Goal: Information Seeking & Learning: Find specific fact

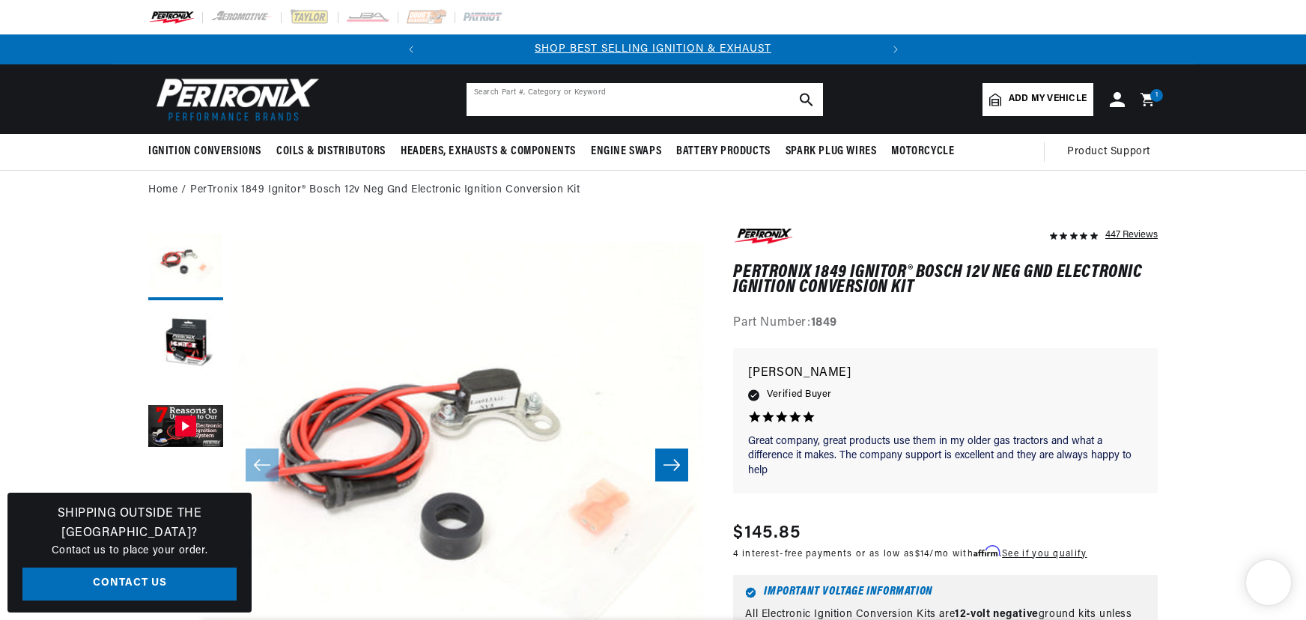
click at [560, 92] on input "text" at bounding box center [645, 99] width 356 height 33
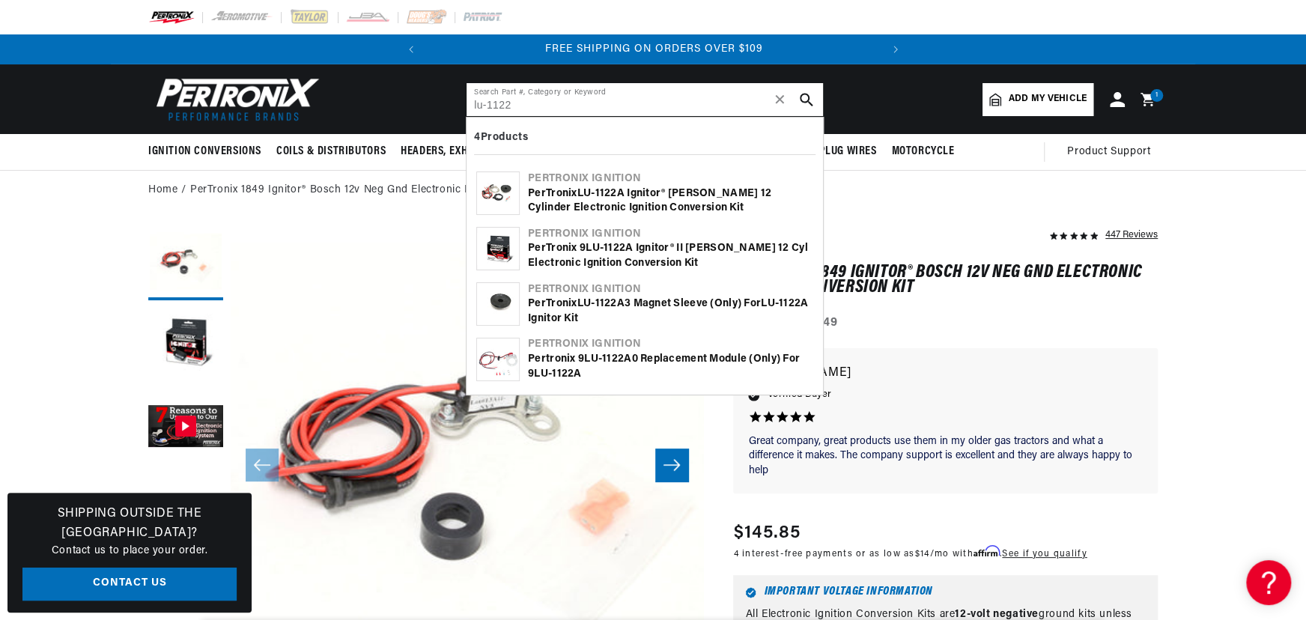
type input "lu-1122"
click at [614, 196] on b "1122" at bounding box center [606, 193] width 22 height 11
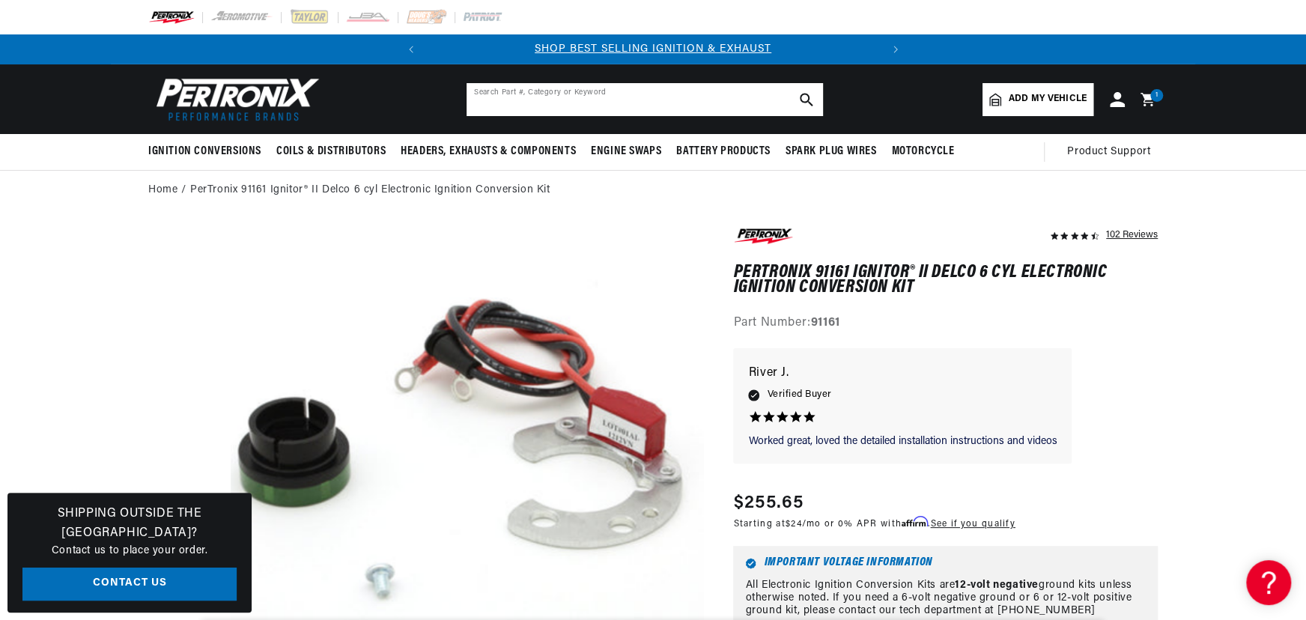
click at [535, 94] on input "text" at bounding box center [645, 99] width 356 height 33
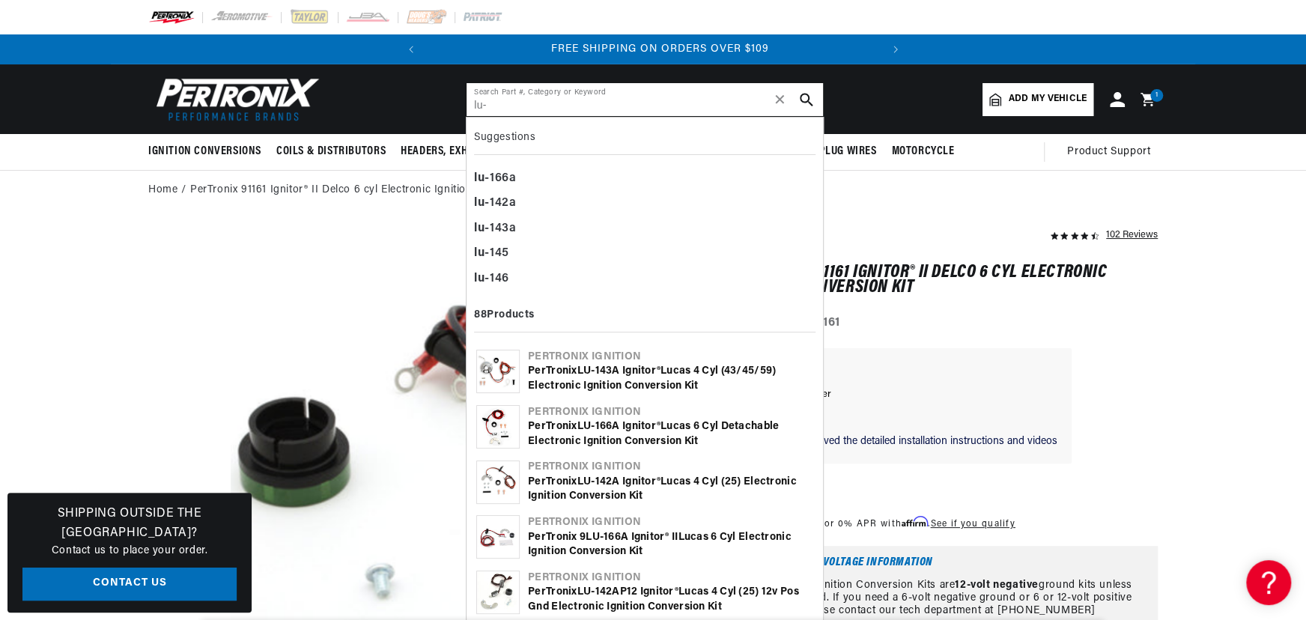
scroll to position [0, 454]
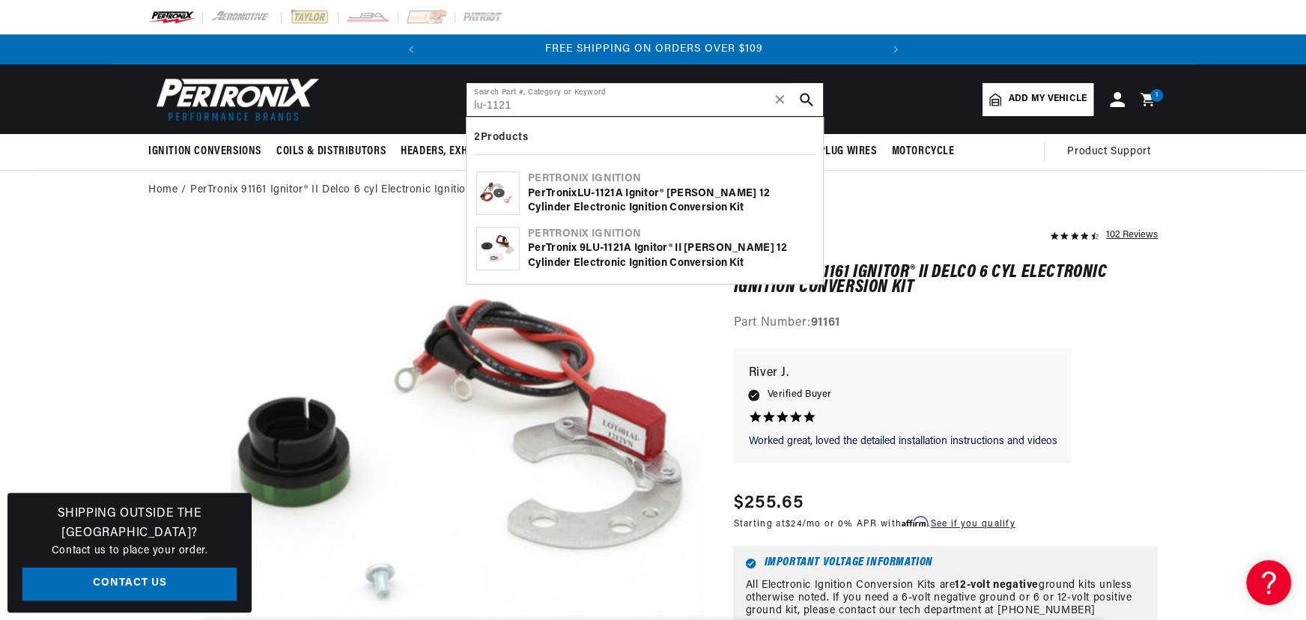
type input "lu-1121"
click at [610, 259] on div "PerTronix 9LU- 1121 A Ignitor® II Lucas 12 cylinder Electronic Ignition Convers…" at bounding box center [670, 255] width 285 height 29
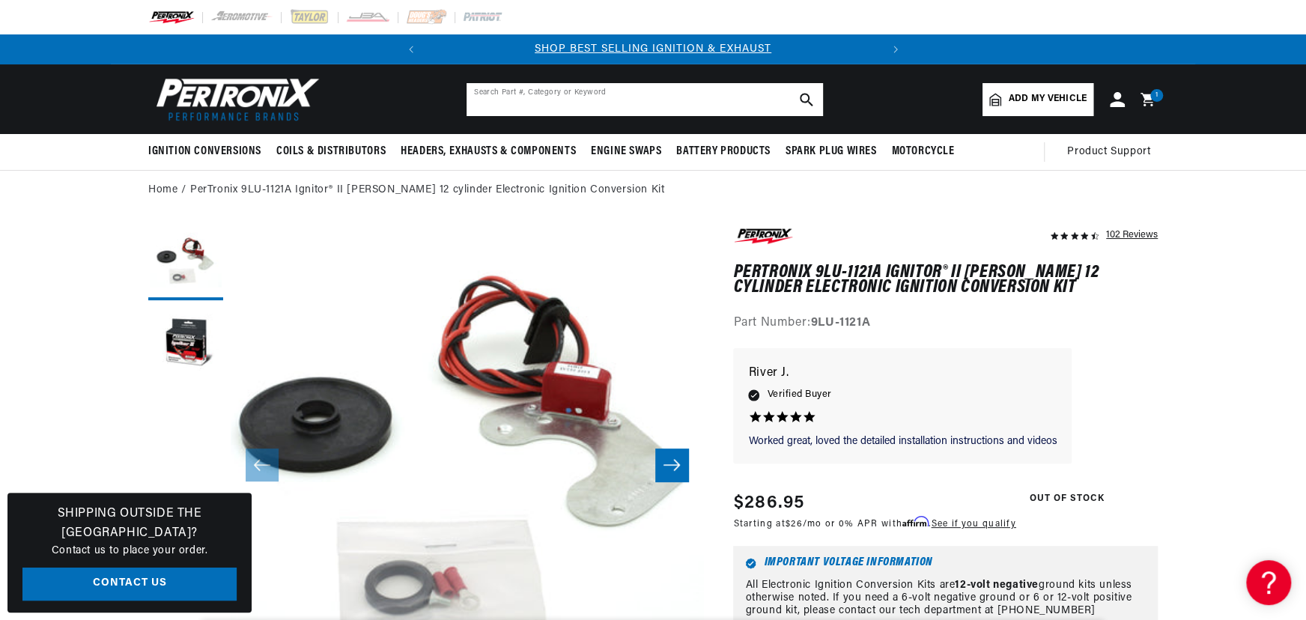
click at [553, 107] on input "text" at bounding box center [645, 99] width 356 height 33
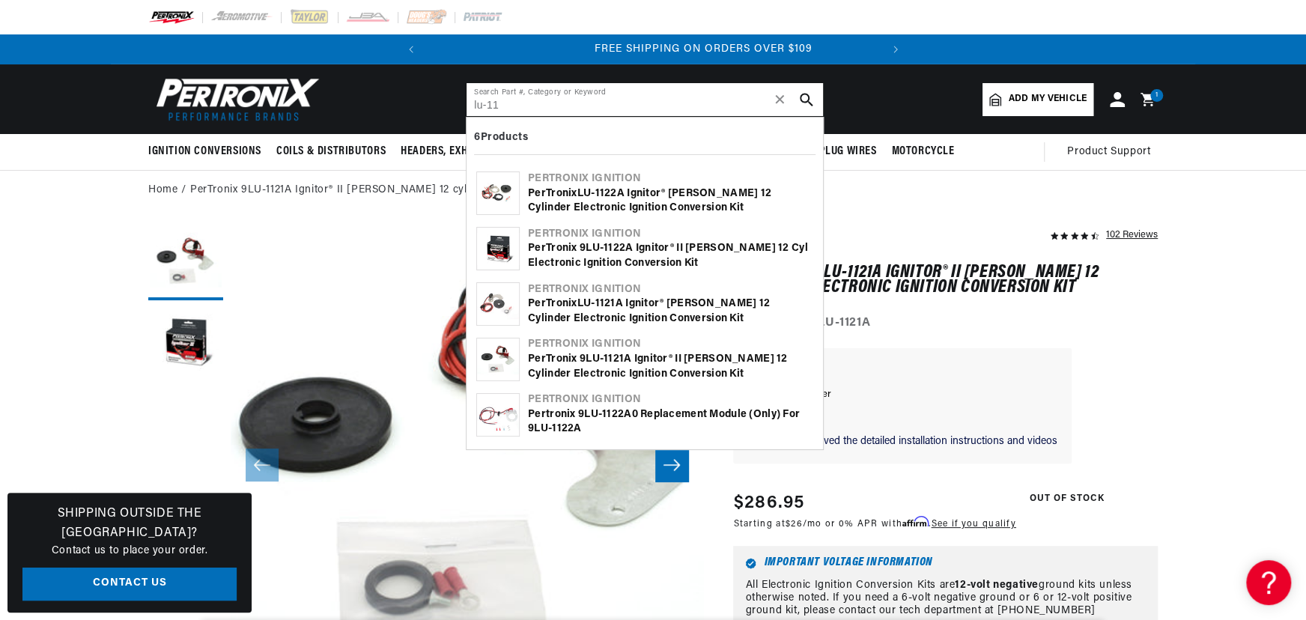
scroll to position [0, 454]
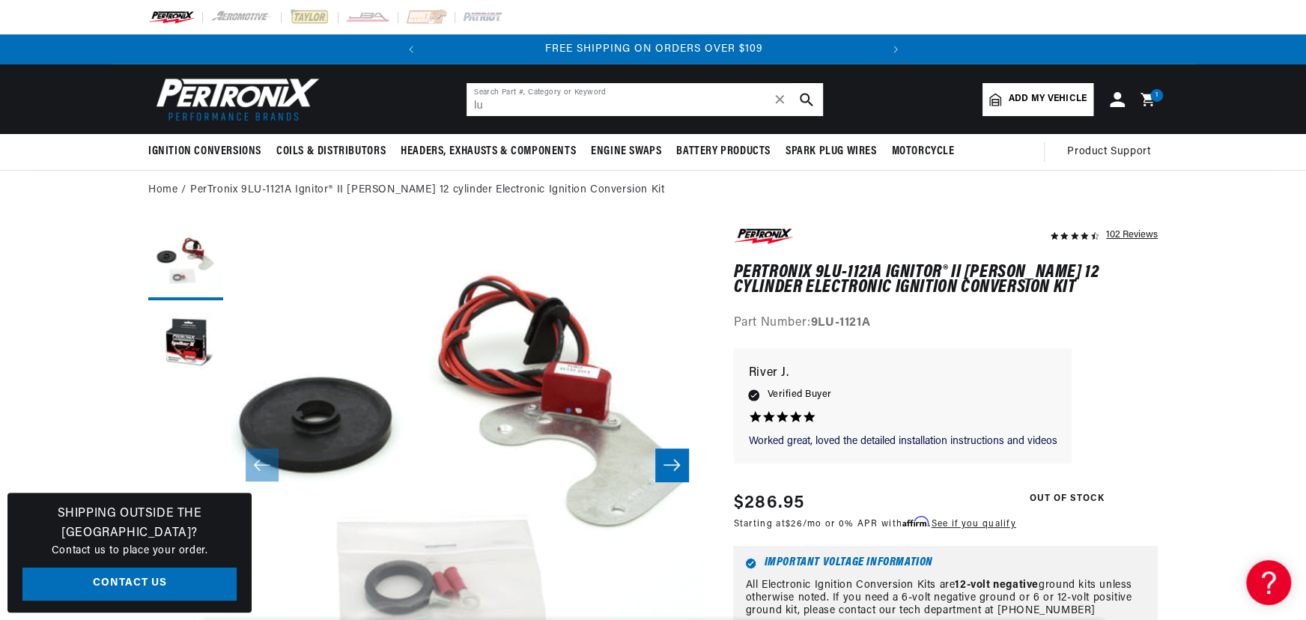
type input "l"
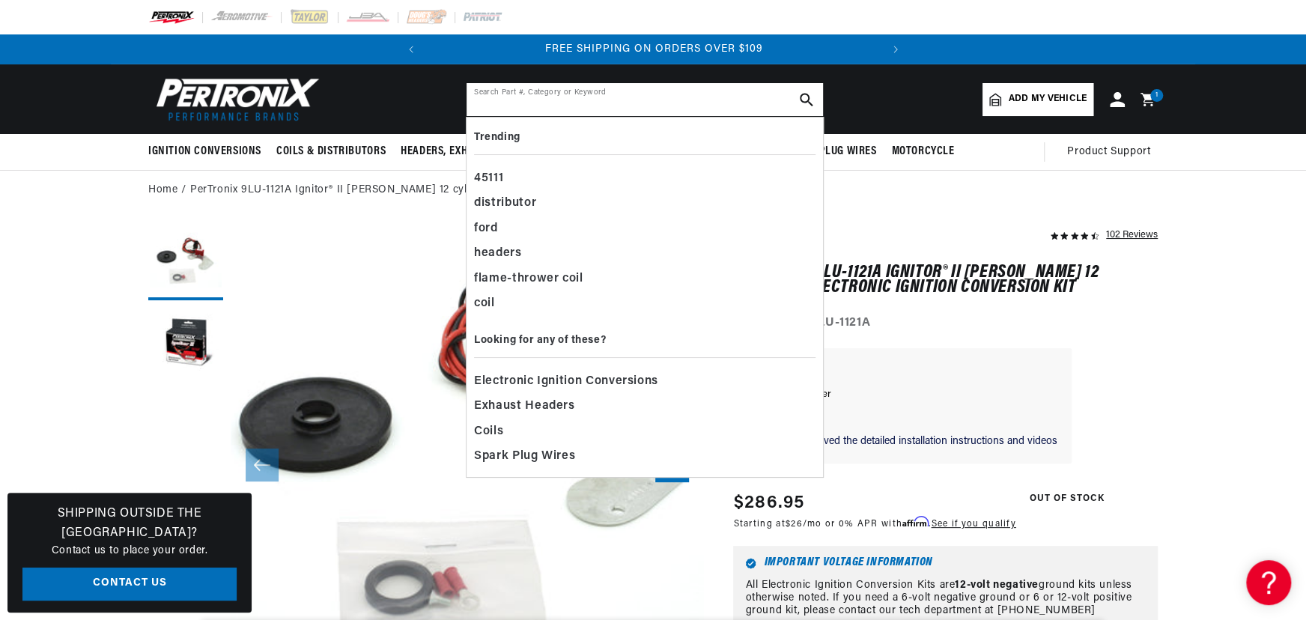
click at [555, 91] on input "text" at bounding box center [645, 99] width 356 height 33
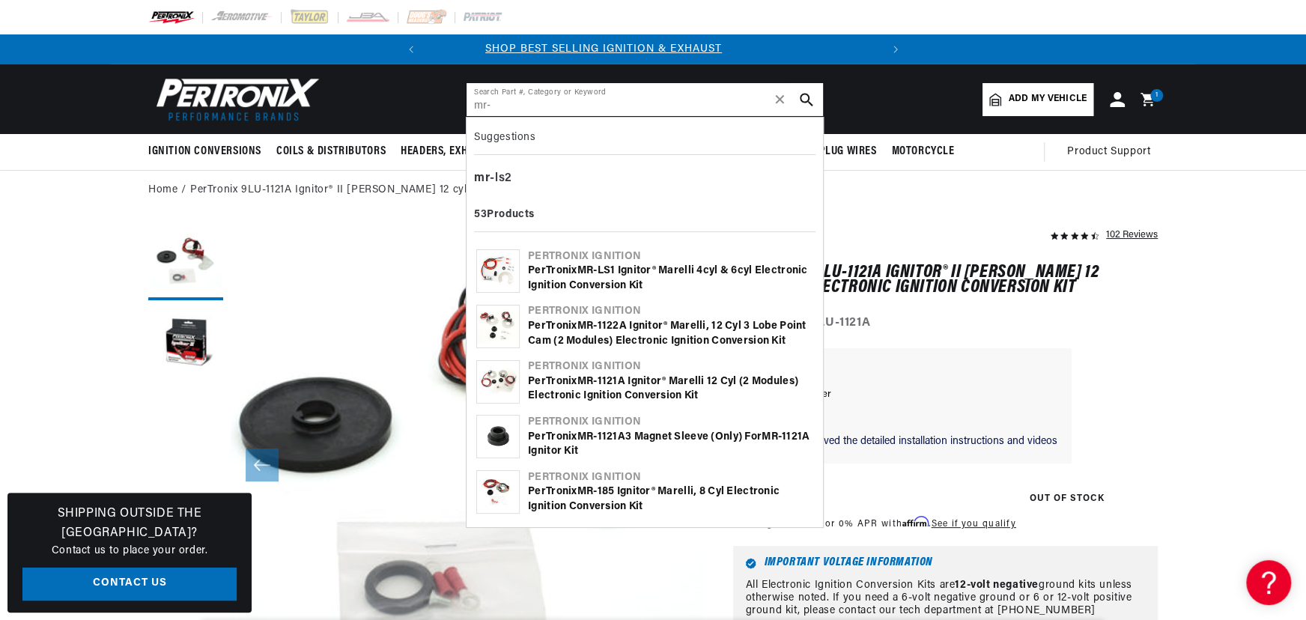
scroll to position [0, 0]
type input "mr-"
click at [634, 377] on div "PerTronix MR -1121A Ignitor® Marelli 12 cyl (2 modules) Electronic Ignition Con…" at bounding box center [670, 388] width 285 height 29
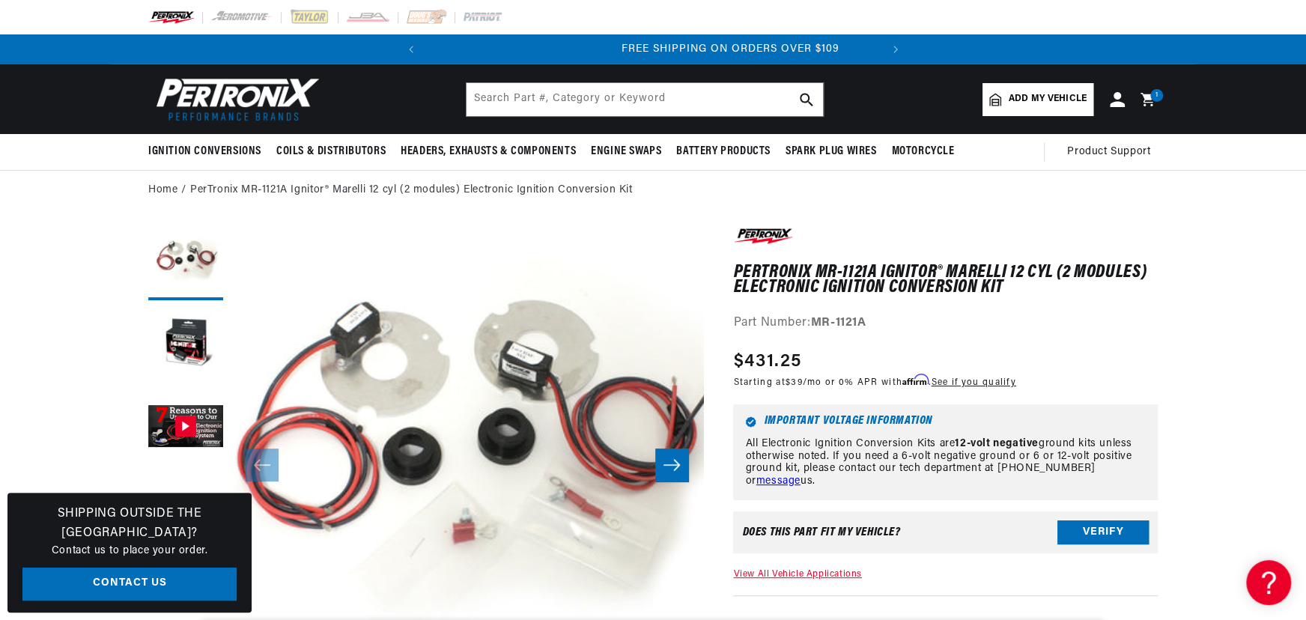
scroll to position [0, 454]
click at [688, 110] on input "text" at bounding box center [645, 99] width 356 height 33
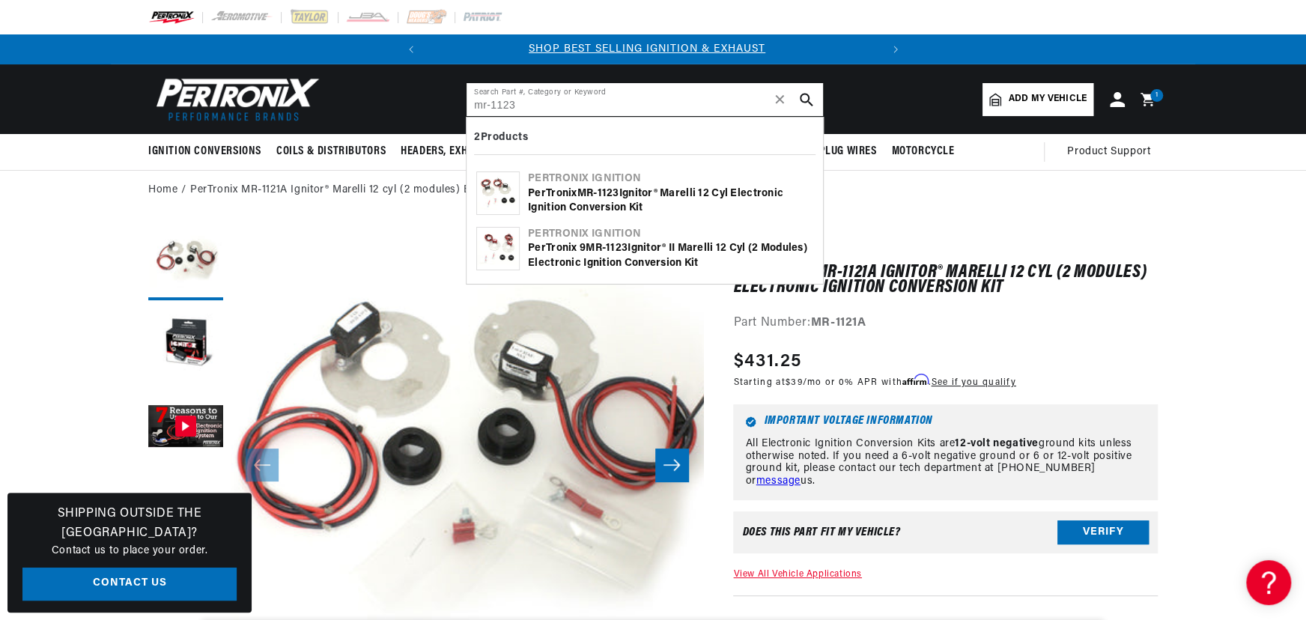
scroll to position [0, 0]
type input "mr-1123"
click at [619, 184] on div "Pertronix Ignition" at bounding box center [670, 178] width 285 height 15
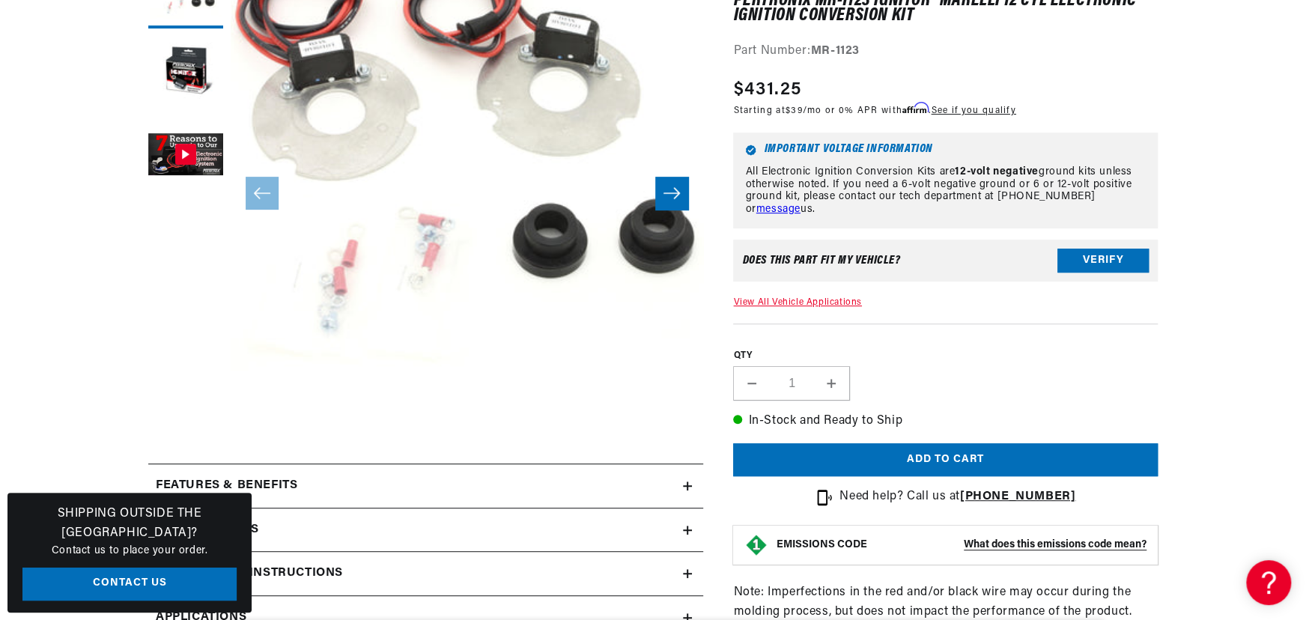
scroll to position [544, 0]
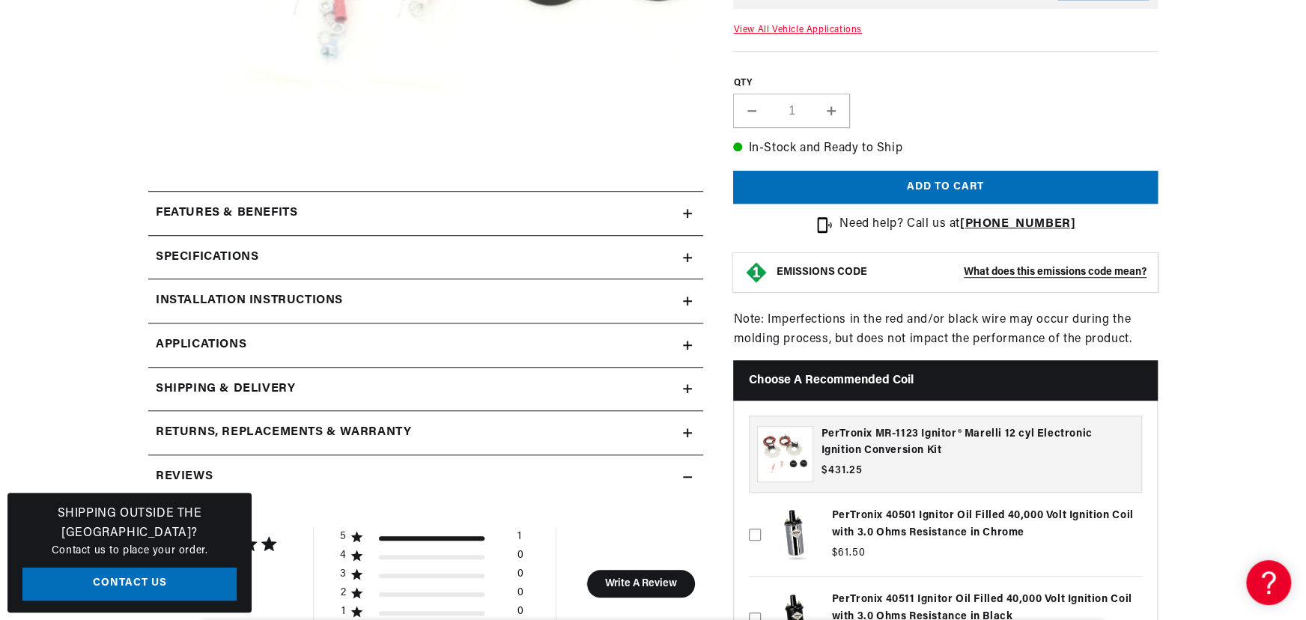
click at [394, 210] on div "Features & Benefits" at bounding box center [415, 213] width 535 height 19
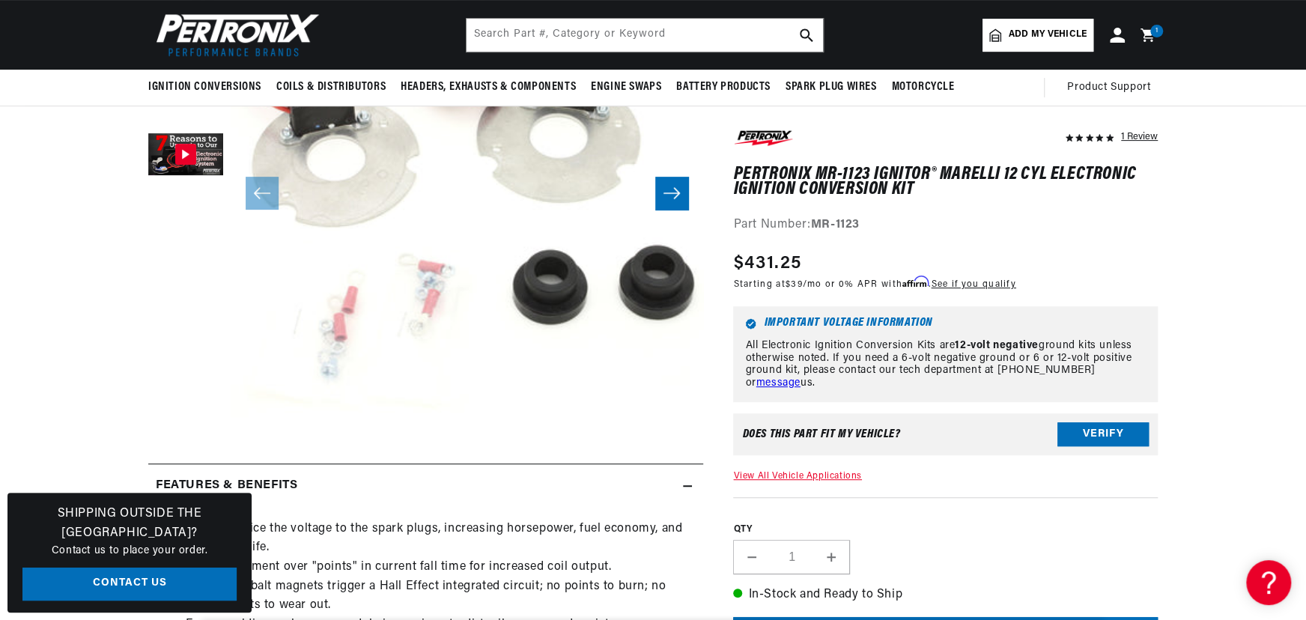
scroll to position [0, 454]
click at [625, 26] on input "text" at bounding box center [645, 35] width 356 height 33
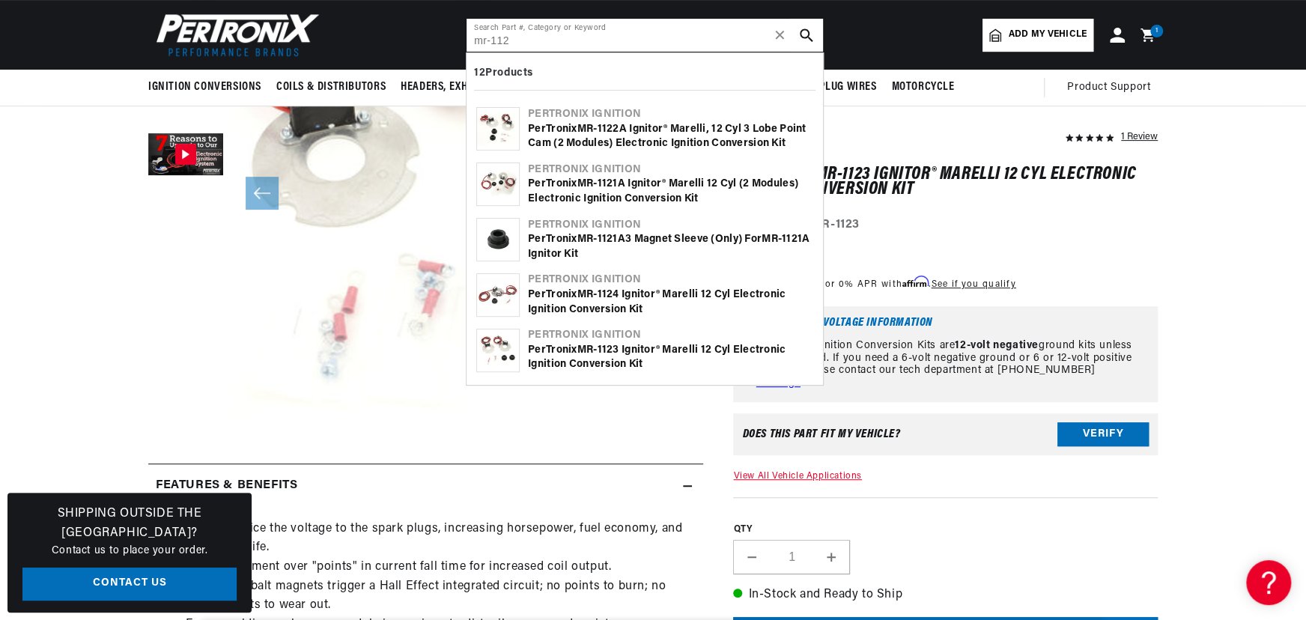
scroll to position [0, 0]
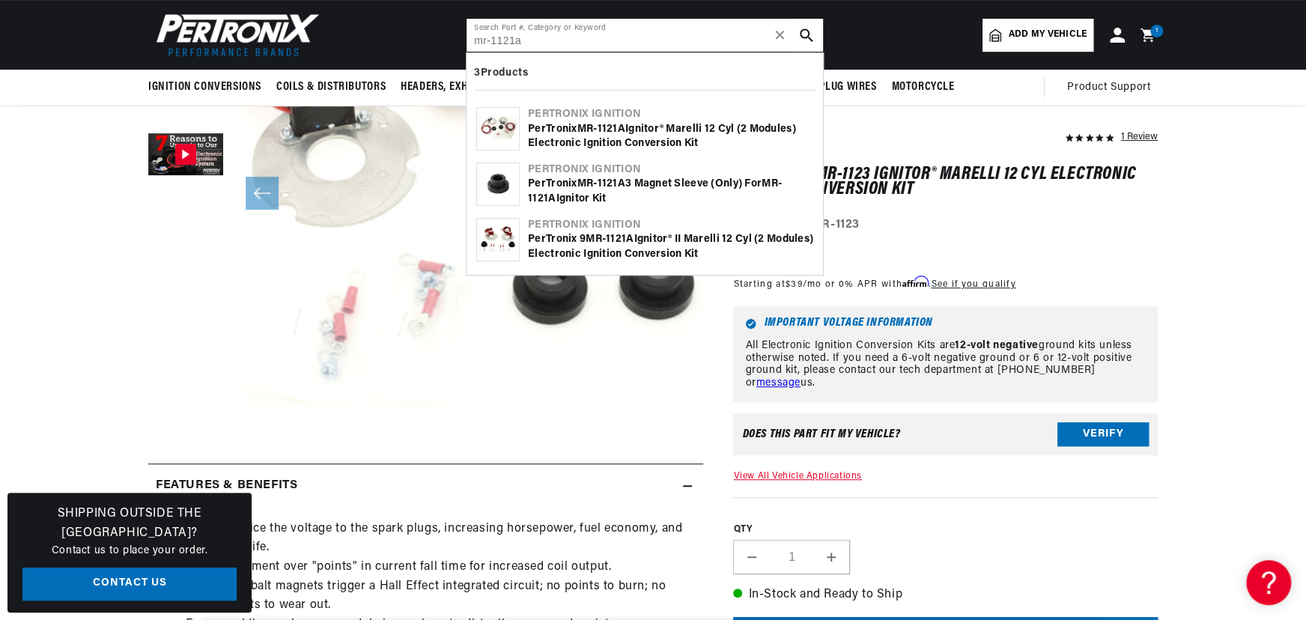
type input "mr-1121a"
click at [625, 125] on b "1121A" at bounding box center [611, 129] width 28 height 11
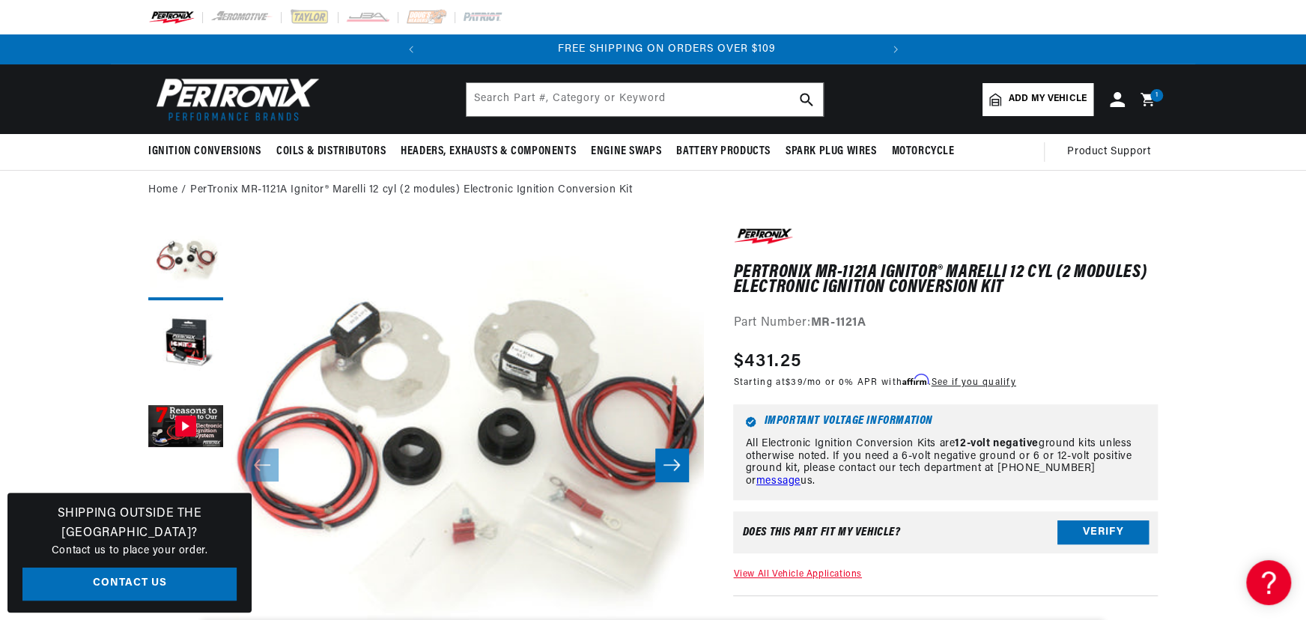
scroll to position [0, 454]
